Goal: Check status: Check status

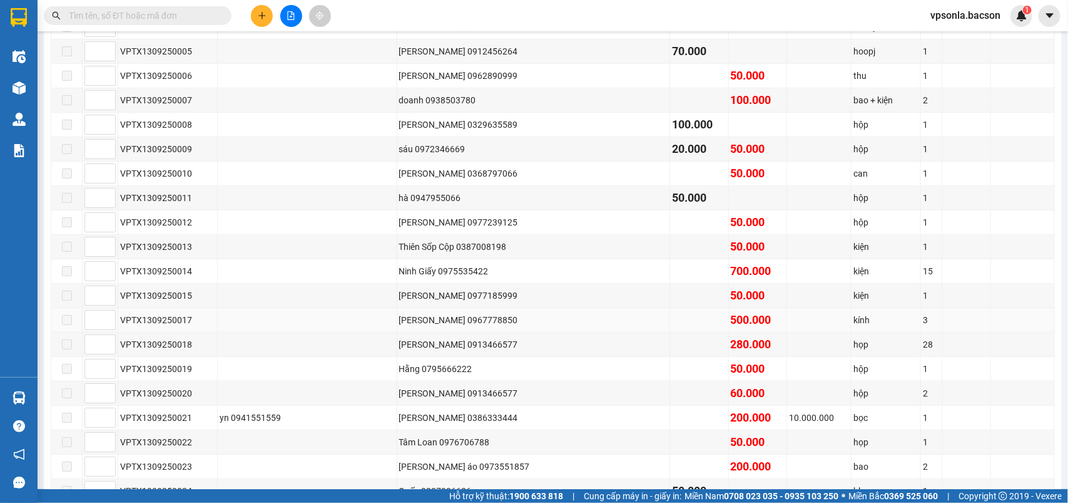
scroll to position [409, 0]
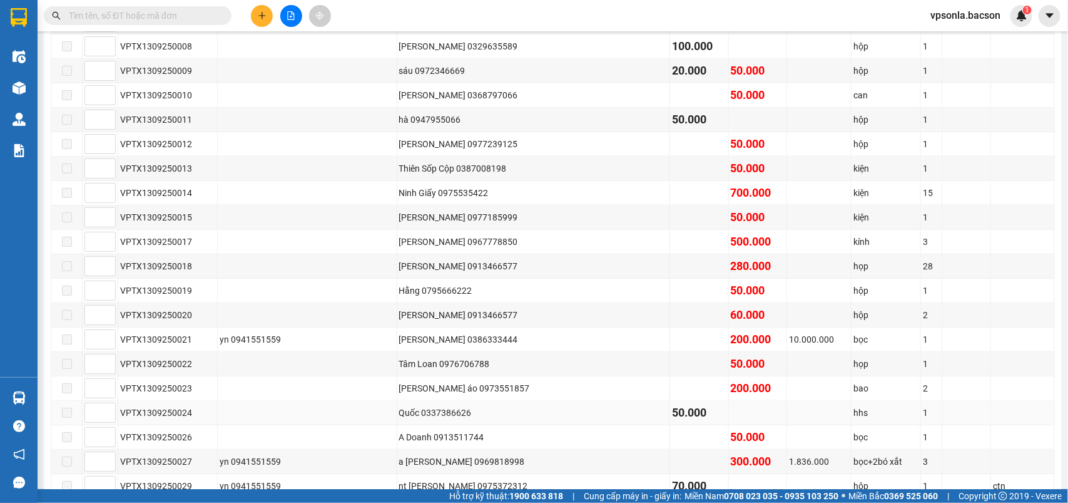
click at [215, 419] on div "VPTX1309250024" at bounding box center [167, 413] width 95 height 14
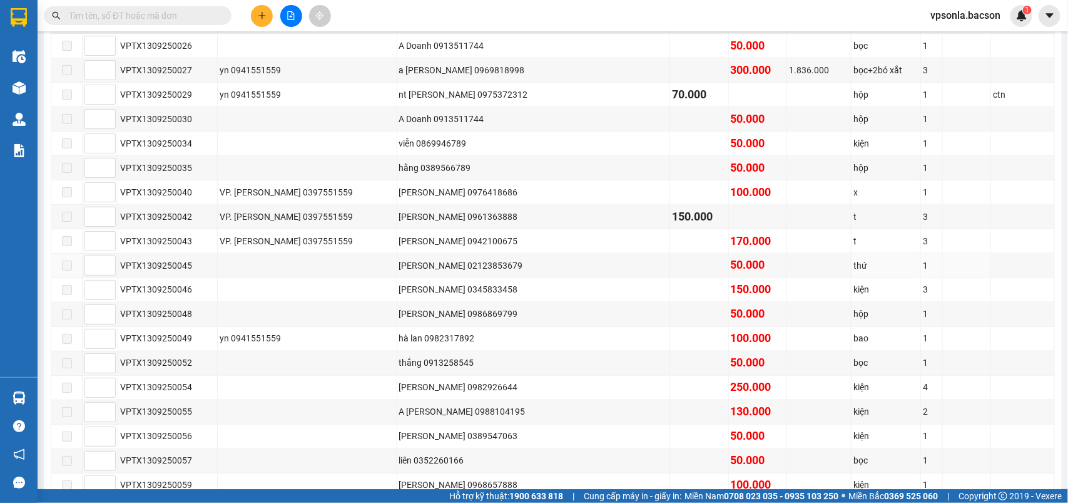
scroll to position [878, 0]
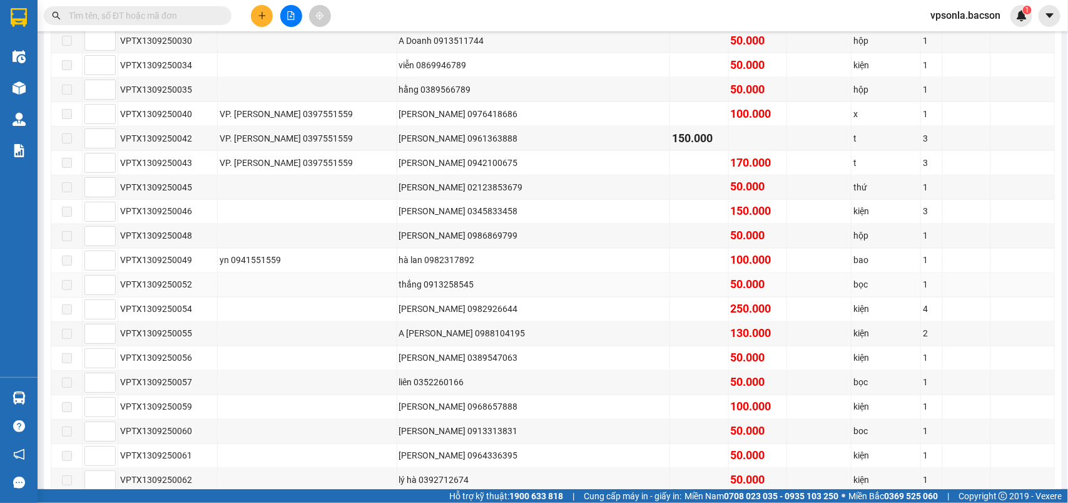
click at [473, 292] on div "thắng 0913258545" at bounding box center [533, 285] width 269 height 14
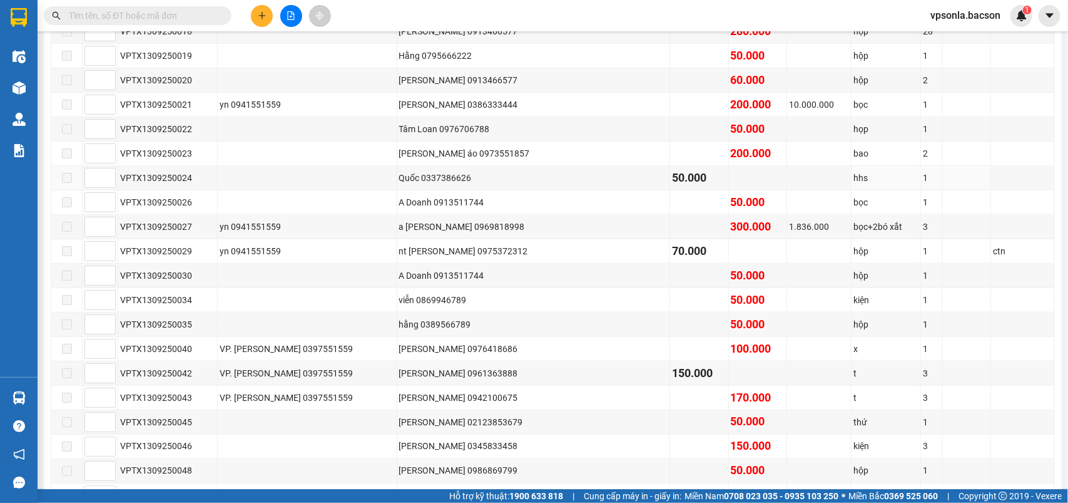
scroll to position [330, 0]
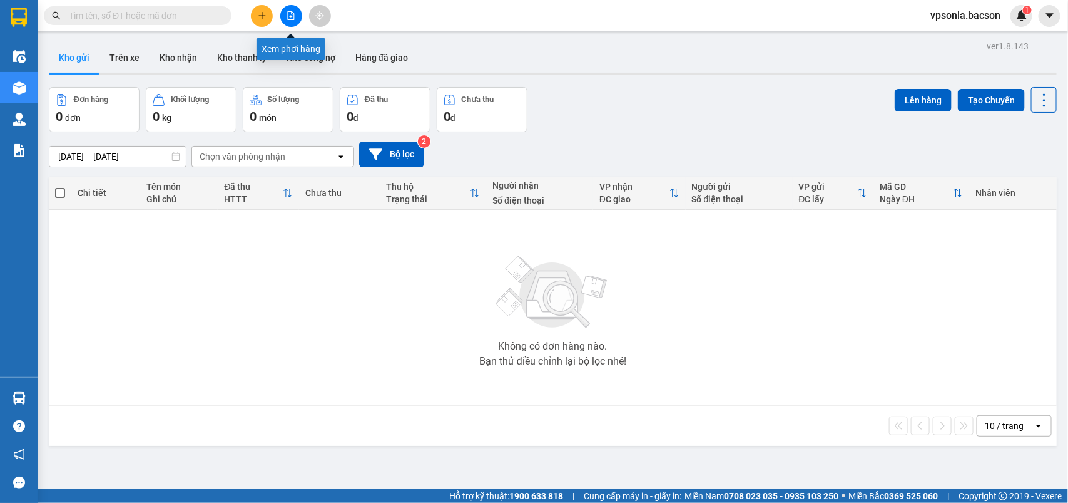
click at [297, 14] on button at bounding box center [291, 16] width 22 height 22
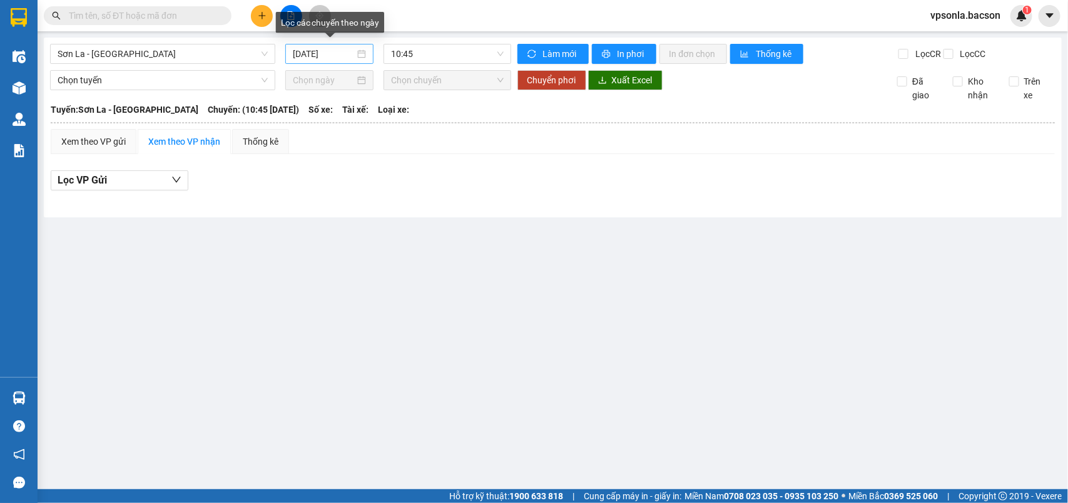
click at [351, 58] on input "14/09/2025" at bounding box center [324, 54] width 62 height 14
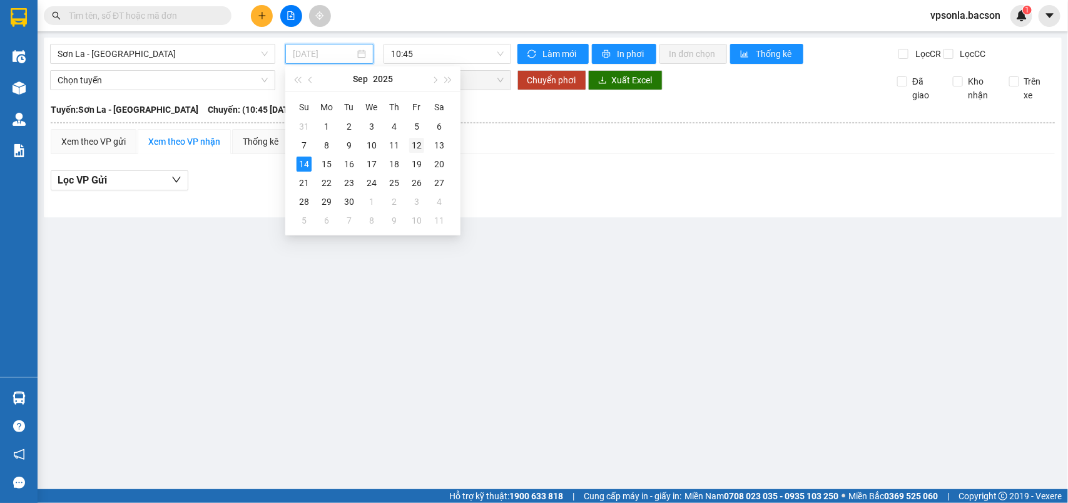
click at [420, 149] on div "12" at bounding box center [416, 145] width 15 height 15
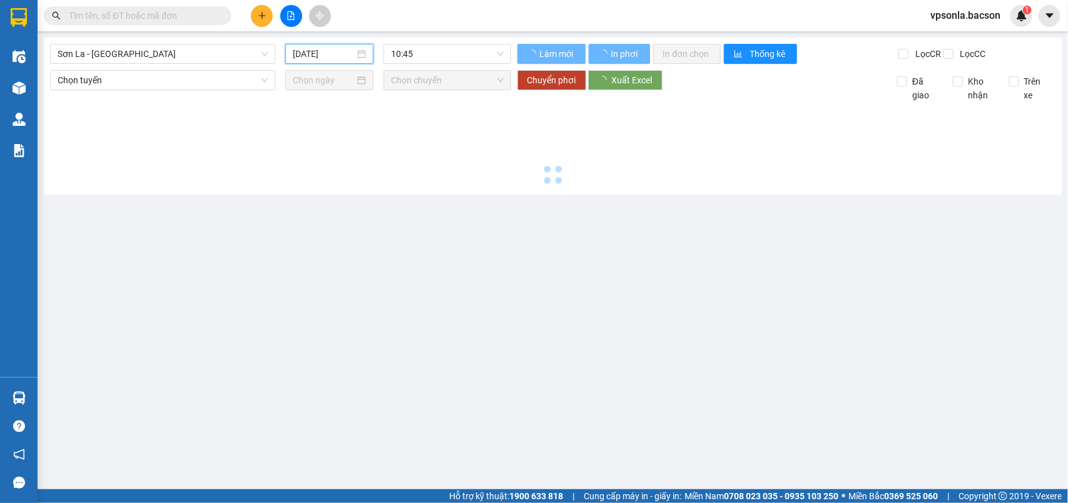
type input "12/09/2025"
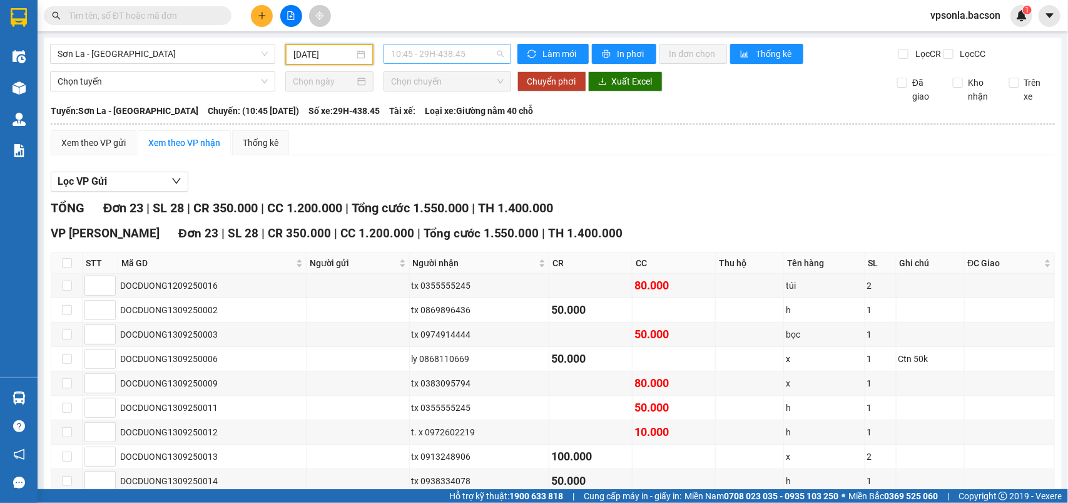
click at [468, 56] on span "10:45 - 29H-438.45" at bounding box center [447, 53] width 112 height 19
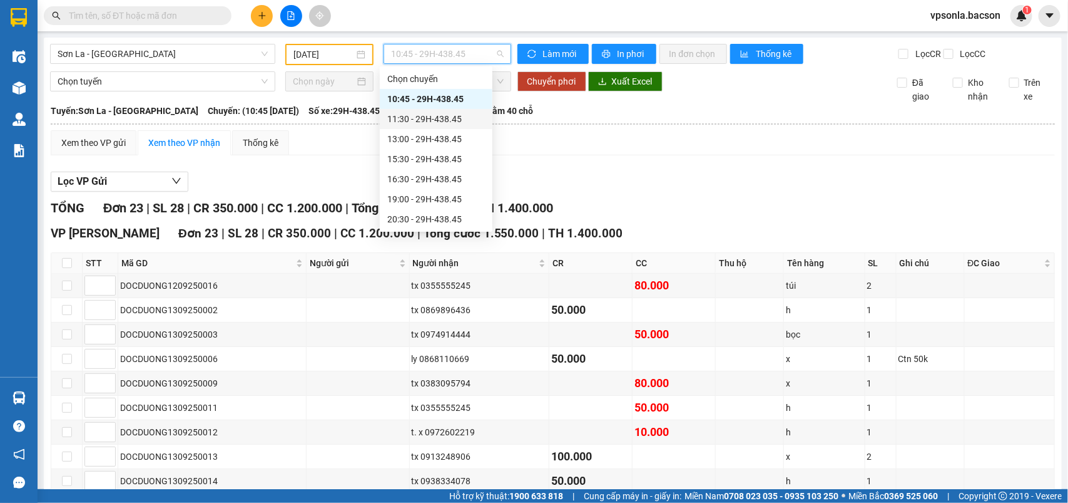
click at [442, 120] on div "11:30 - 29H-438.45" at bounding box center [436, 119] width 98 height 14
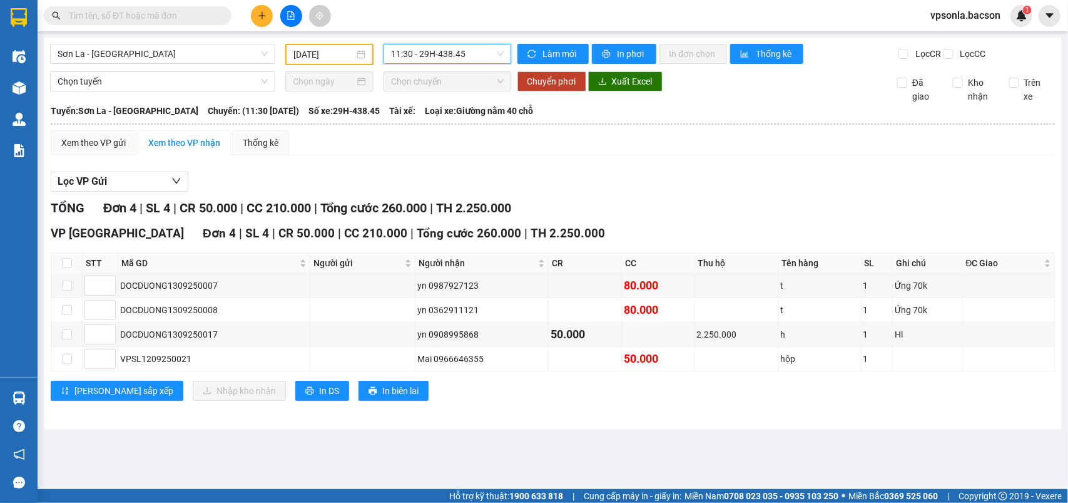
click at [465, 48] on span "11:30 - 29H-438.45" at bounding box center [447, 53] width 112 height 19
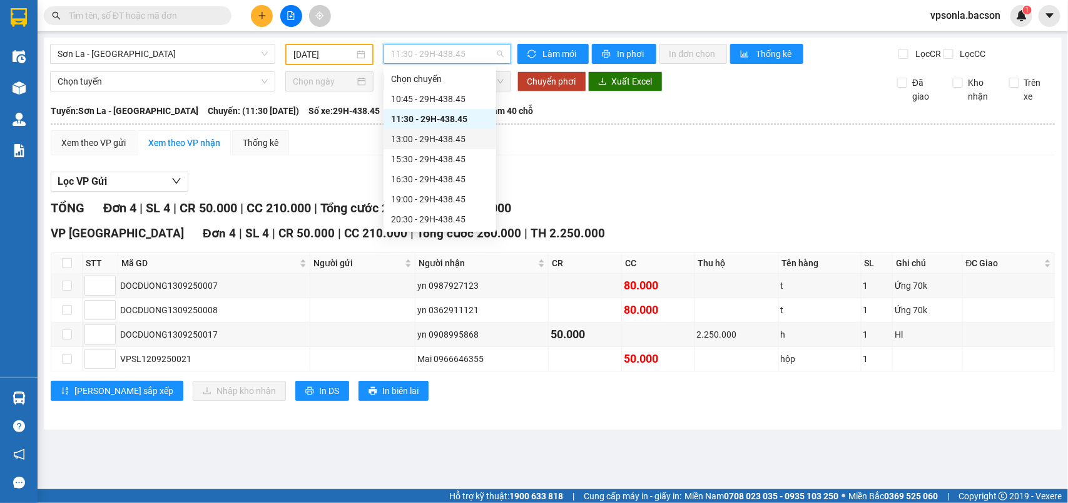
click at [444, 135] on div "13:00 - 29H-438.45" at bounding box center [440, 139] width 98 height 14
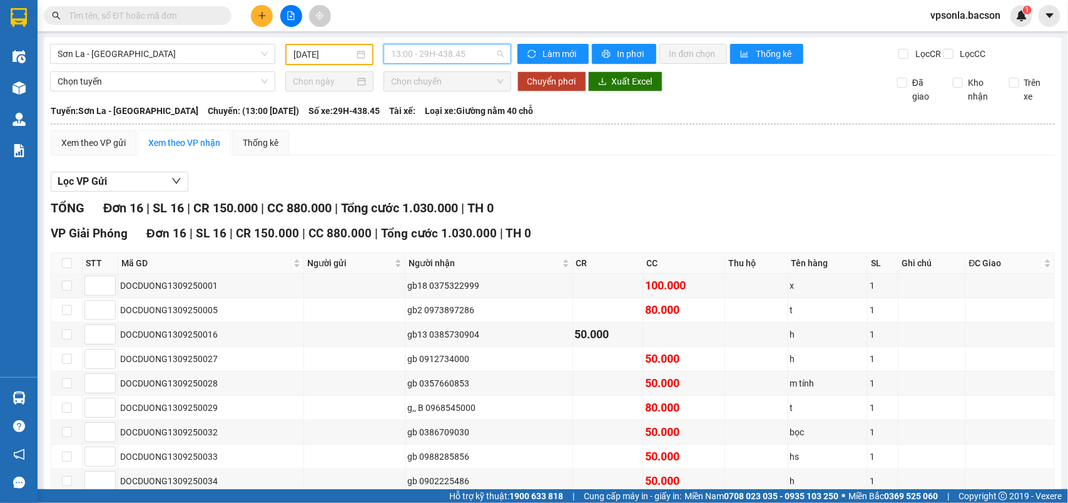
click at [458, 49] on span "13:00 - 29H-438.45" at bounding box center [447, 53] width 112 height 19
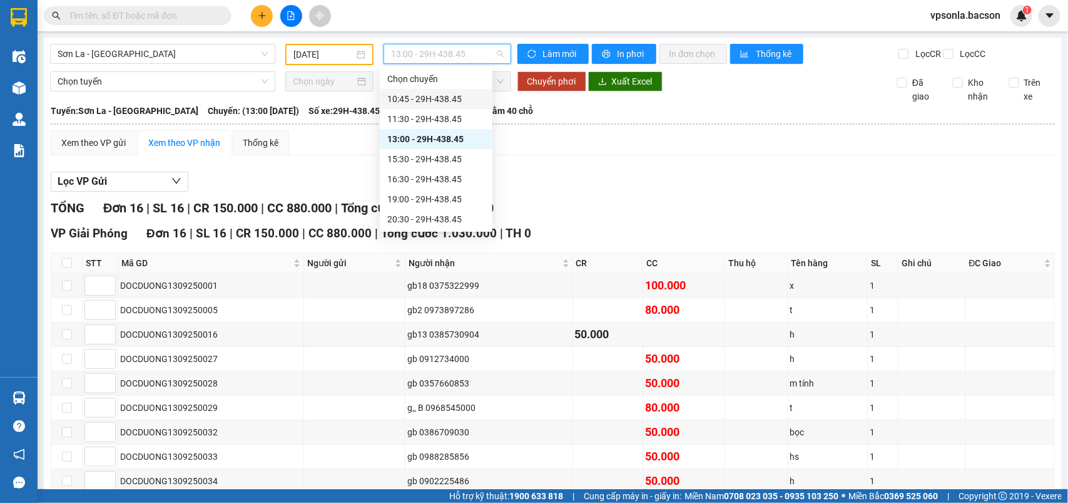
click at [448, 98] on div "10:45 - 29H-438.45" at bounding box center [436, 99] width 98 height 14
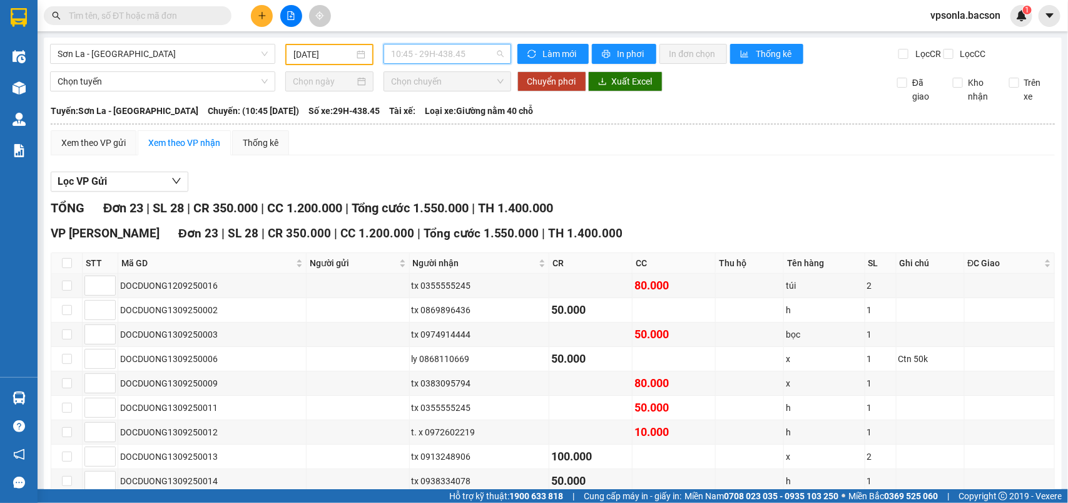
click at [474, 51] on span "10:45 - 29H-438.45" at bounding box center [447, 53] width 112 height 19
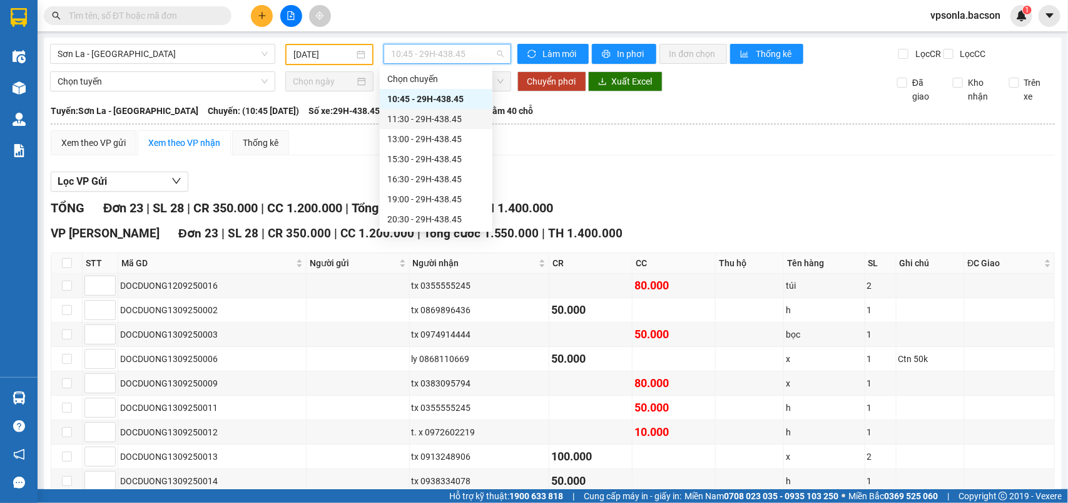
click at [436, 118] on div "11:30 - 29H-438.45" at bounding box center [436, 119] width 98 height 14
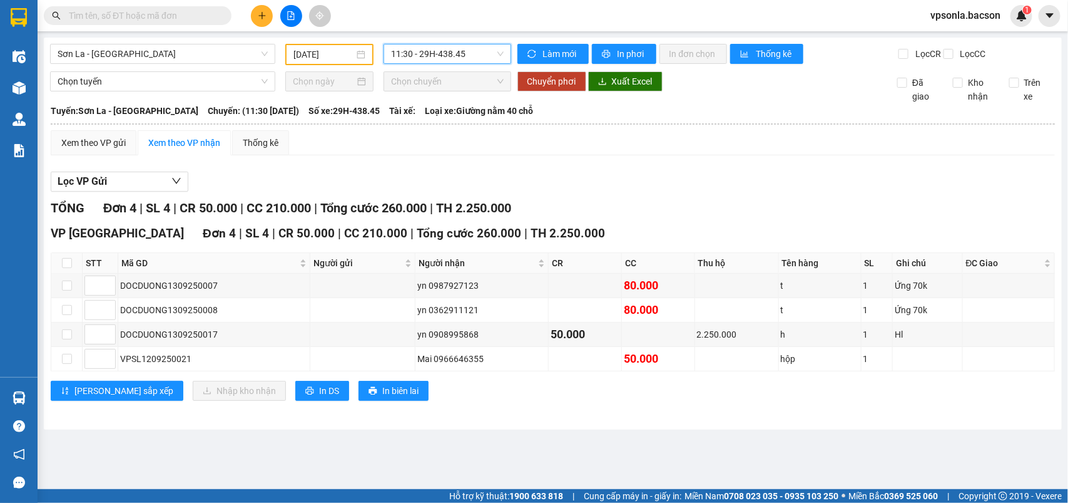
click at [470, 51] on span "11:30 - 29H-438.45" at bounding box center [447, 53] width 112 height 19
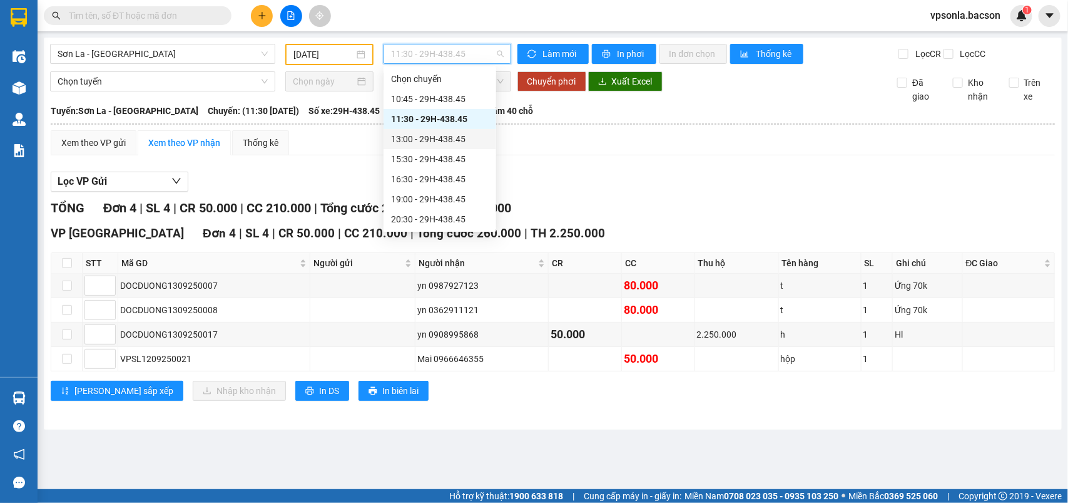
click at [461, 136] on div "13:00 - 29H-438.45" at bounding box center [440, 139] width 98 height 14
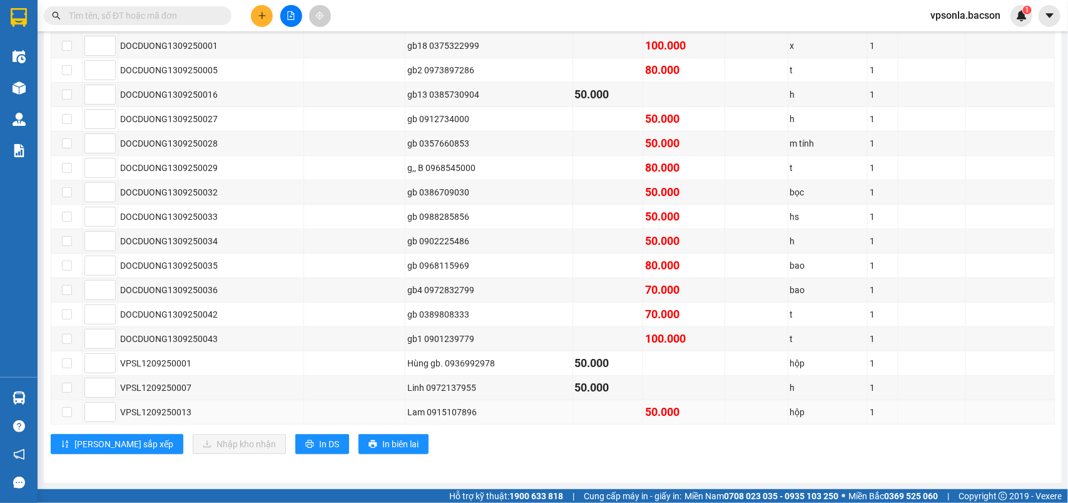
scroll to position [23, 0]
